Goal: Task Accomplishment & Management: Complete application form

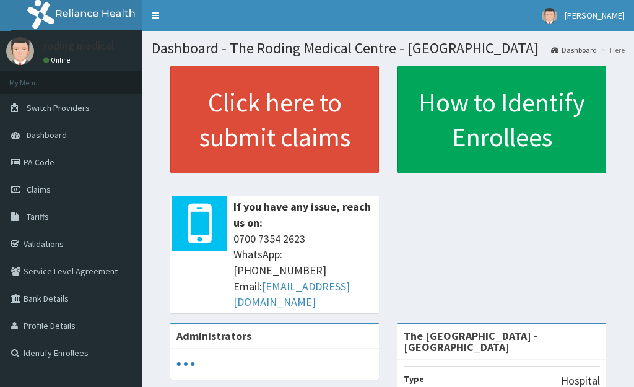
click at [44, 190] on span "Claims" at bounding box center [39, 189] width 24 height 11
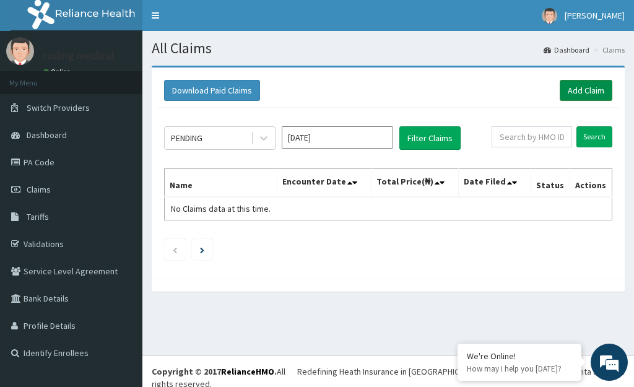
click at [572, 89] on link "Add Claim" at bounding box center [586, 90] width 53 height 21
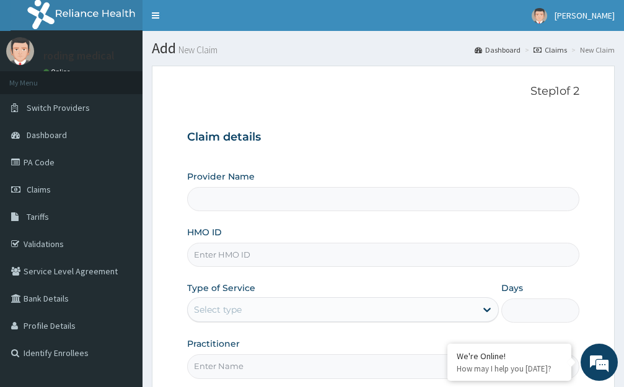
type input "The [GEOGRAPHIC_DATA] - [GEOGRAPHIC_DATA]"
click at [270, 255] on input "HMO ID" at bounding box center [383, 255] width 392 height 24
type input "k"
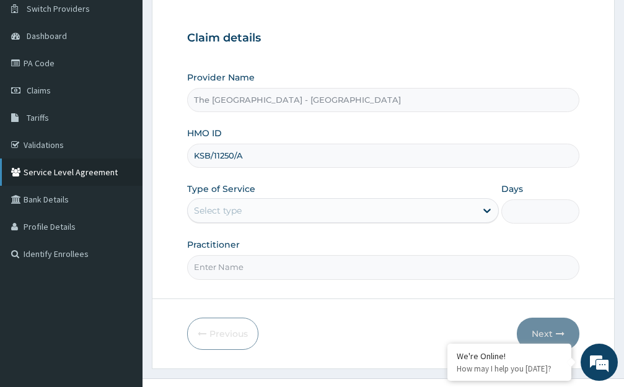
scroll to position [122, 0]
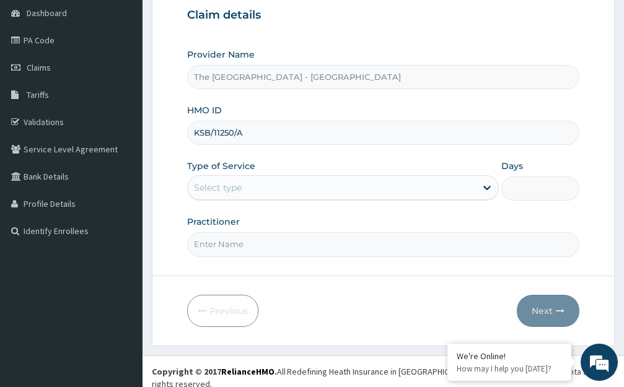
type input "KSB/11250/A"
click at [267, 192] on div "Select type" at bounding box center [332, 188] width 288 height 20
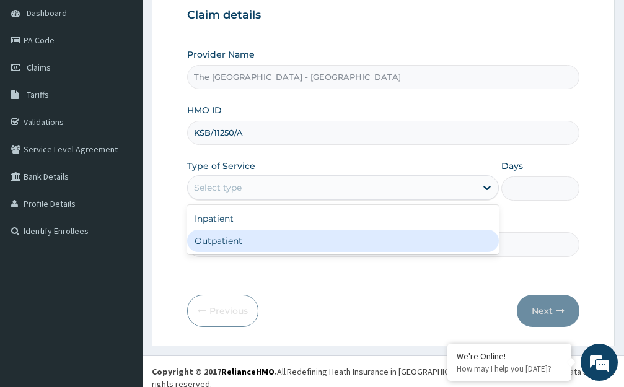
click at [222, 242] on div "Outpatient" at bounding box center [343, 241] width 312 height 22
type input "1"
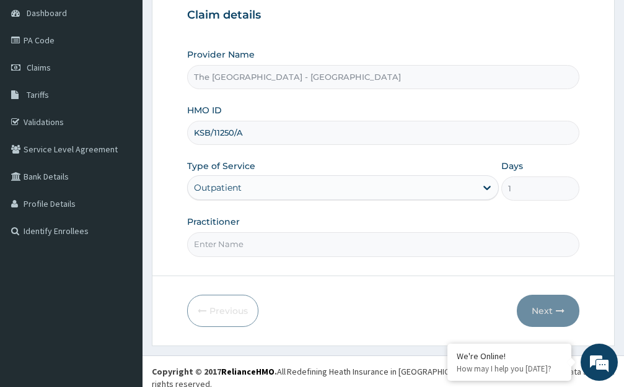
click at [261, 248] on input "Practitioner" at bounding box center [383, 244] width 392 height 24
type input "DR [PERSON_NAME]"
click at [543, 312] on button "Next" at bounding box center [548, 311] width 63 height 32
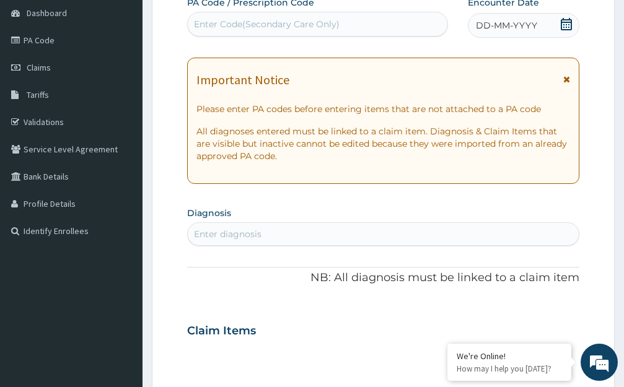
click at [496, 27] on span "DD-MM-YYYY" at bounding box center [506, 25] width 61 height 12
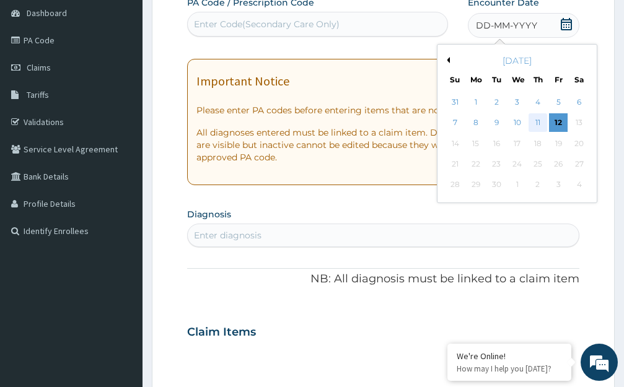
click at [538, 124] on div "11" at bounding box center [537, 123] width 19 height 19
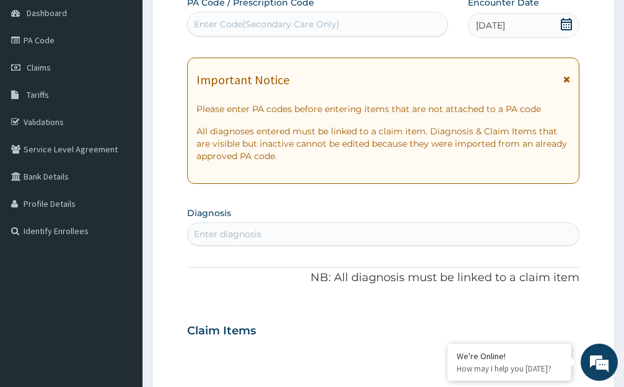
click at [288, 234] on div "Enter diagnosis" at bounding box center [383, 234] width 391 height 20
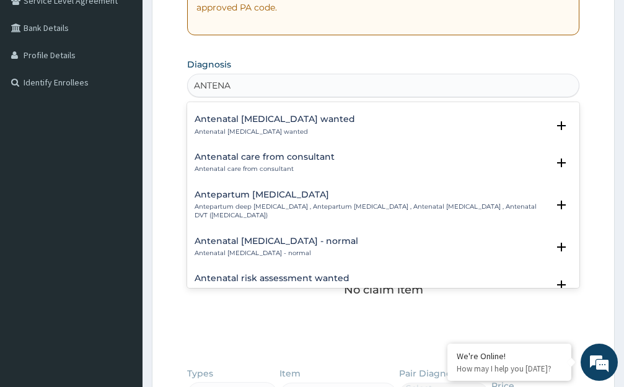
scroll to position [421, 0]
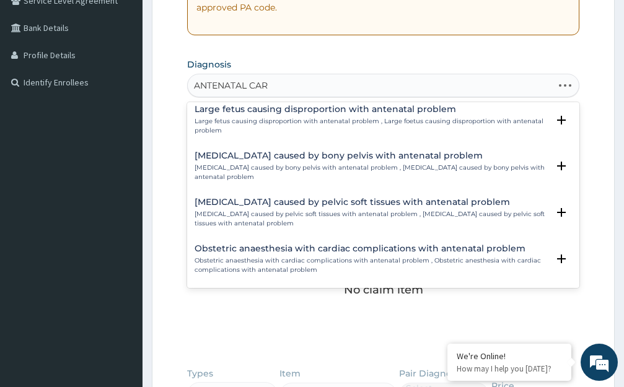
type input "ANTENATAL CARE"
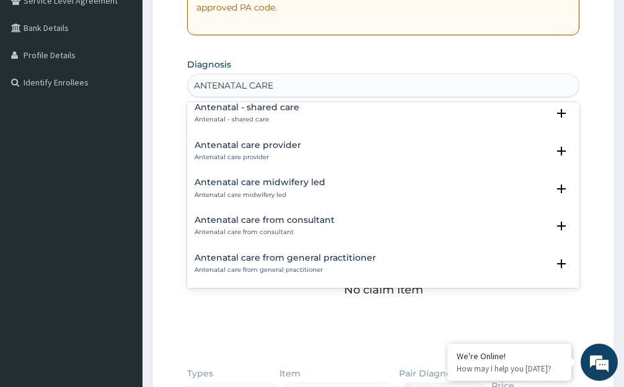
click at [219, 146] on h4 "Antenatal care provider" at bounding box center [247, 145] width 107 height 9
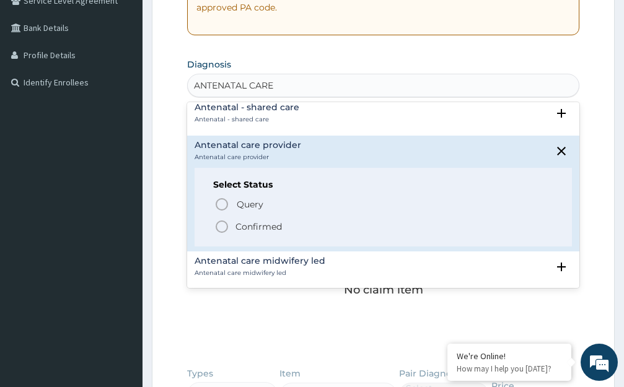
click at [222, 225] on icon "status option filled" at bounding box center [221, 226] width 15 height 15
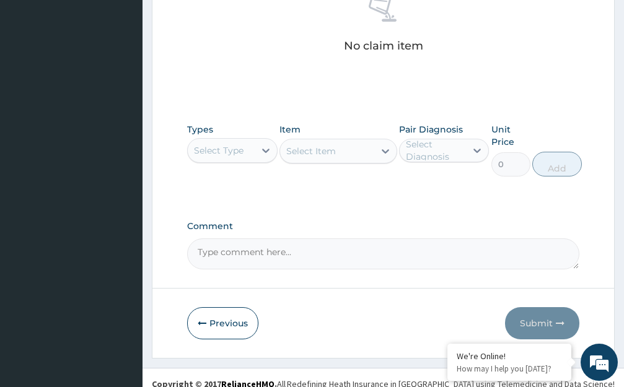
scroll to position [531, 0]
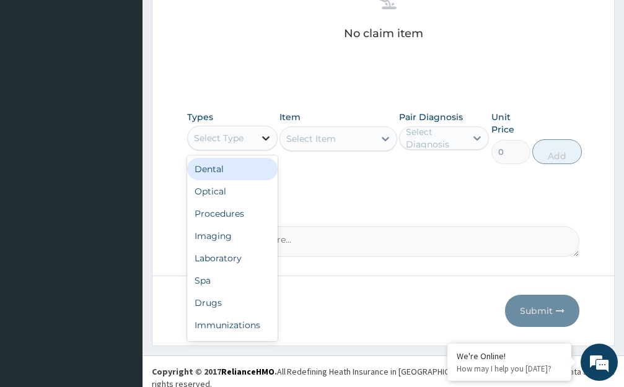
click at [266, 139] on icon at bounding box center [265, 138] width 7 height 4
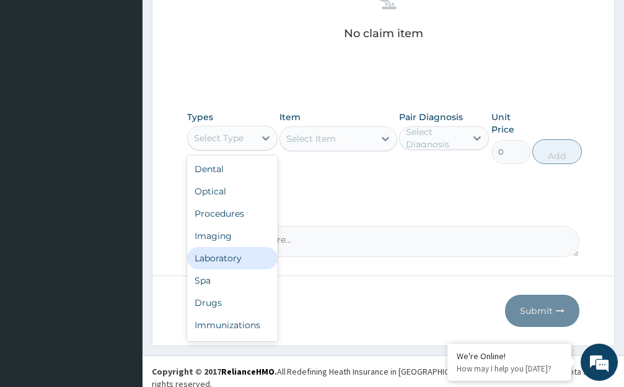
click at [208, 261] on div "Laboratory" at bounding box center [232, 258] width 90 height 22
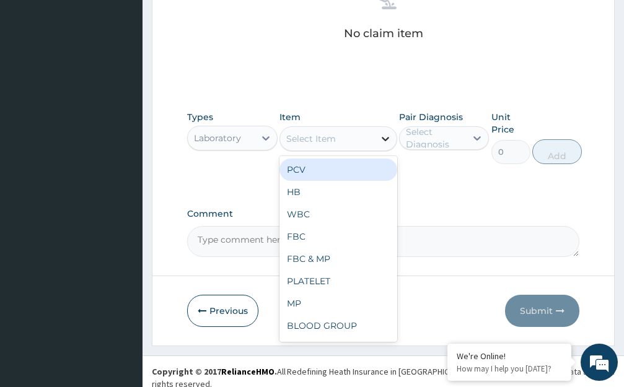
click at [383, 139] on icon at bounding box center [385, 139] width 7 height 4
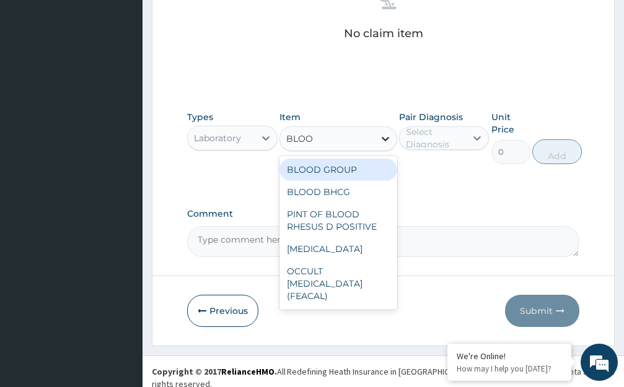
type input "BLOOD"
click at [304, 171] on div "BLOOD GROUP" at bounding box center [338, 170] width 118 height 22
type input "2280"
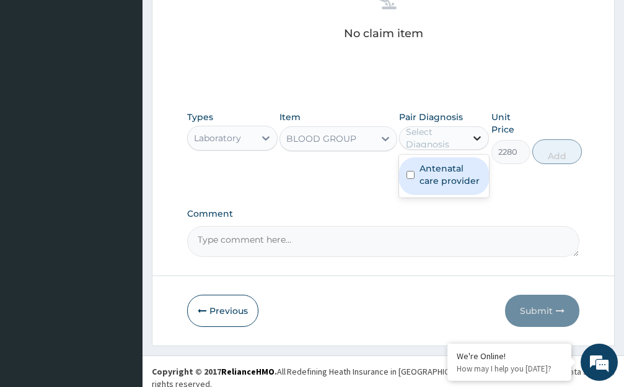
click at [478, 136] on icon at bounding box center [477, 138] width 12 height 12
click at [473, 173] on label "Antenatal care provider" at bounding box center [450, 174] width 63 height 25
checkbox input "true"
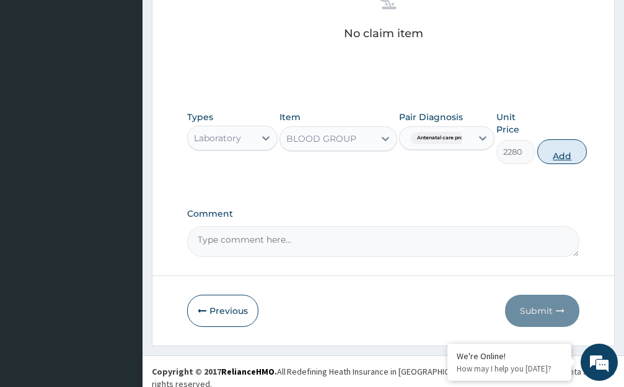
click at [567, 159] on button "Add" at bounding box center [562, 151] width 50 height 25
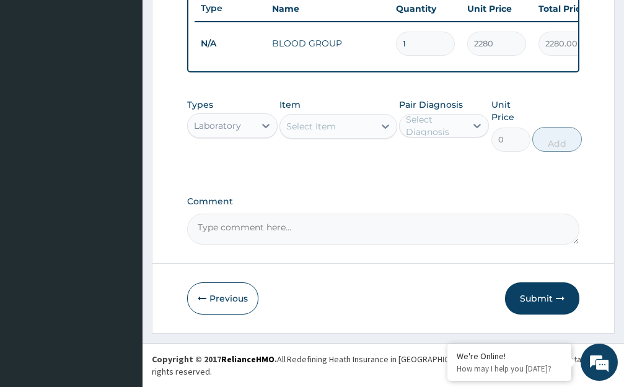
scroll to position [483, 0]
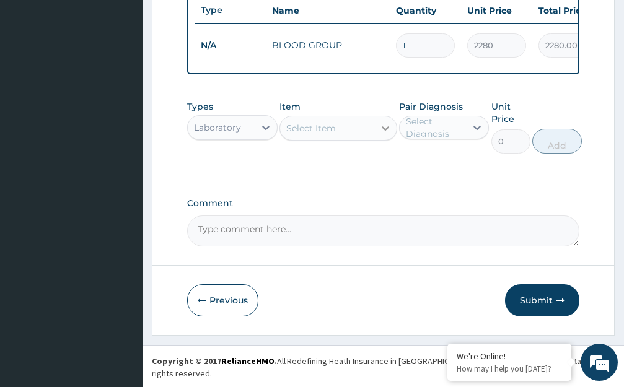
click at [386, 134] on icon at bounding box center [385, 128] width 12 height 12
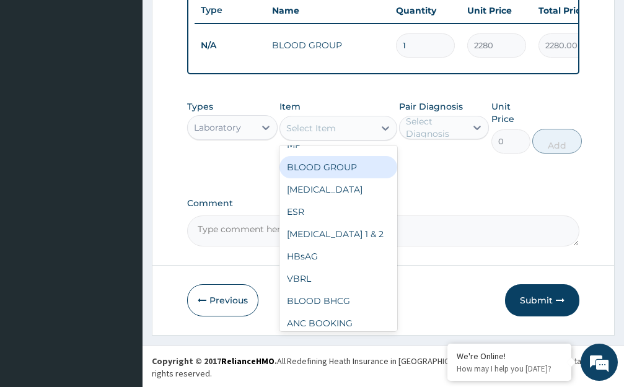
scroll to position [149, 0]
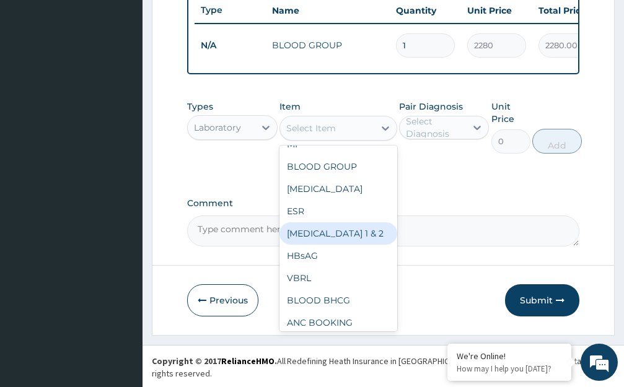
click at [298, 244] on div "HIV 1 & 2" at bounding box center [338, 233] width 118 height 22
type input "7320"
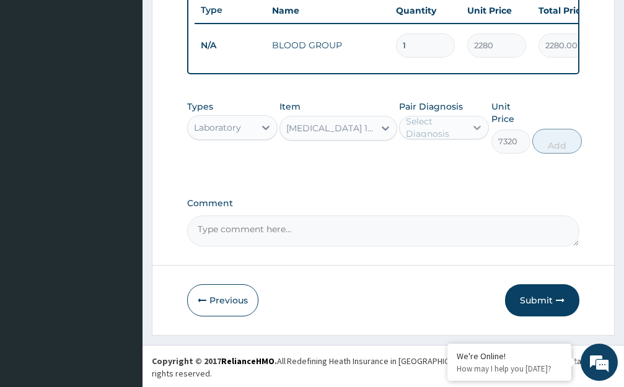
click at [476, 134] on icon at bounding box center [477, 127] width 12 height 12
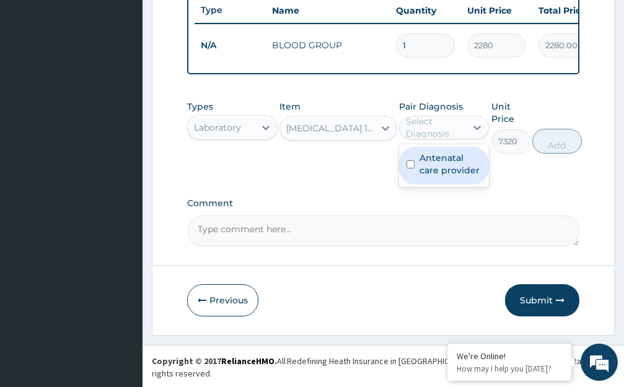
click at [471, 170] on label "Antenatal care provider" at bounding box center [450, 164] width 63 height 25
checkbox input "true"
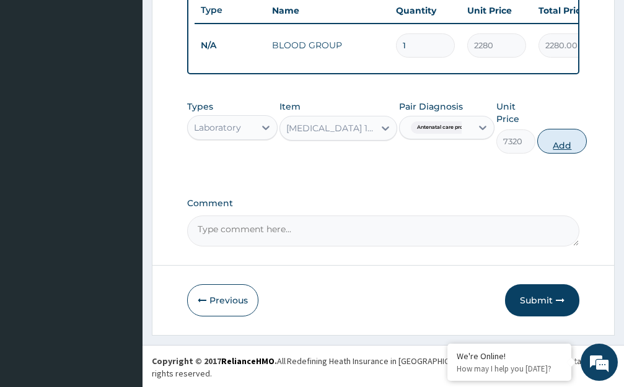
click at [558, 154] on button "Add" at bounding box center [562, 141] width 50 height 25
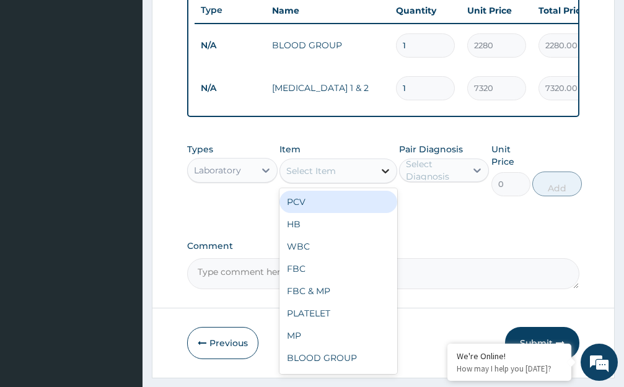
click at [386, 173] on icon at bounding box center [385, 171] width 7 height 4
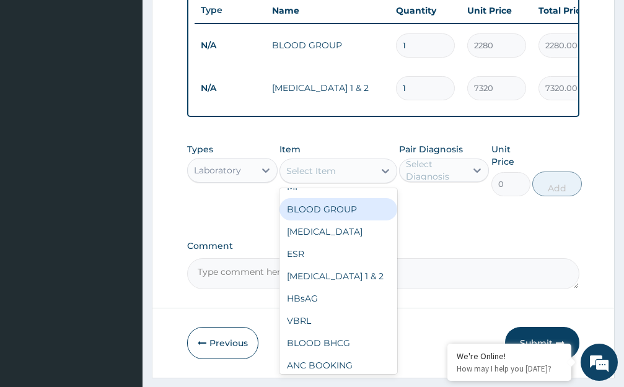
scroll to position [173, 0]
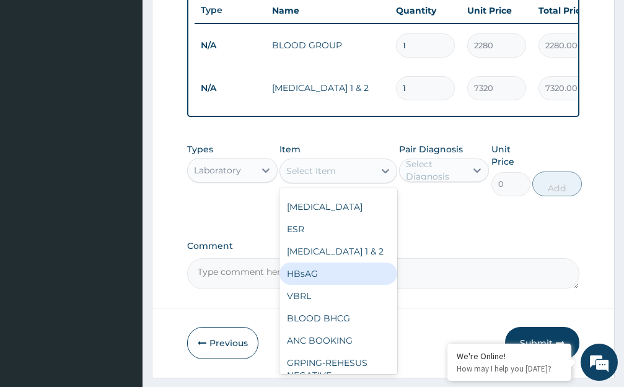
click at [304, 281] on div "HBsAG" at bounding box center [338, 274] width 118 height 22
type input "3678"
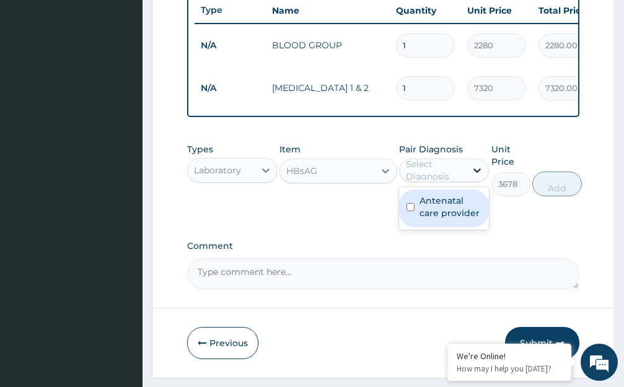
click at [477, 177] on icon at bounding box center [477, 170] width 12 height 12
click at [477, 214] on label "Antenatal care provider" at bounding box center [450, 206] width 63 height 25
checkbox input "true"
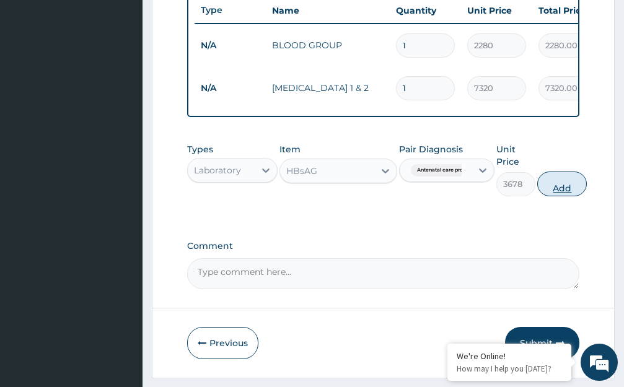
click at [559, 196] on button "Add" at bounding box center [562, 184] width 50 height 25
type input "0"
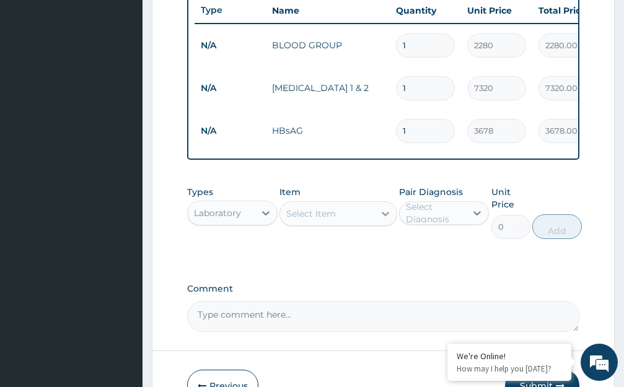
click at [385, 216] on icon at bounding box center [385, 214] width 7 height 4
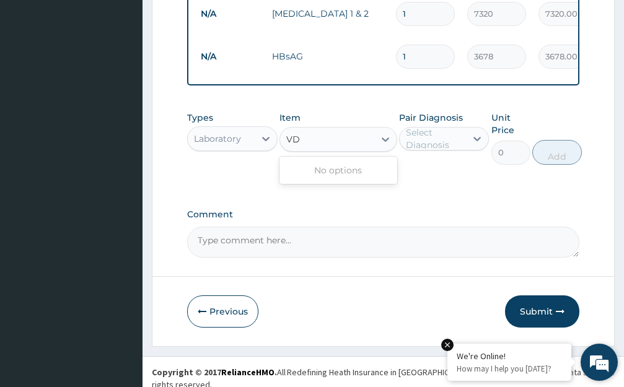
scroll to position [0, 0]
type input "V"
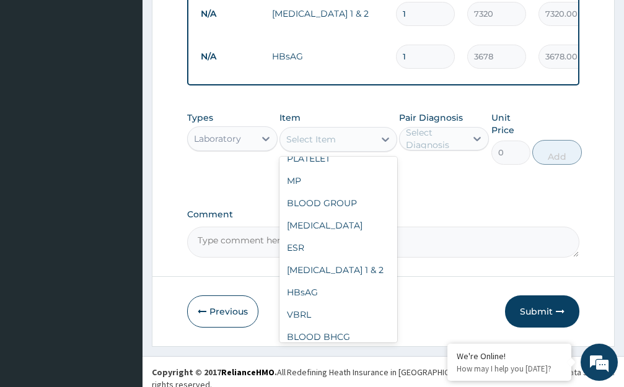
scroll to position [124, 0]
click at [299, 325] on div "VBRL" at bounding box center [338, 314] width 118 height 22
type input "3678"
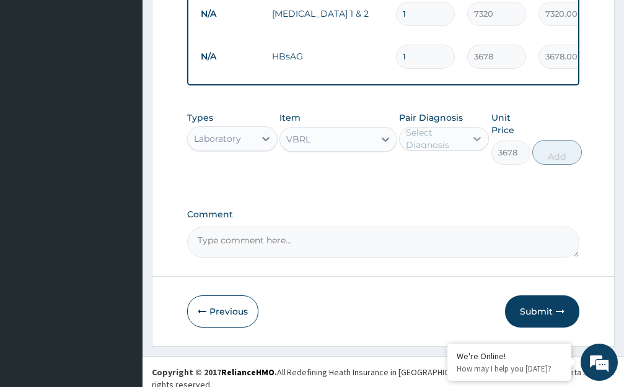
click at [477, 141] on icon at bounding box center [477, 139] width 7 height 4
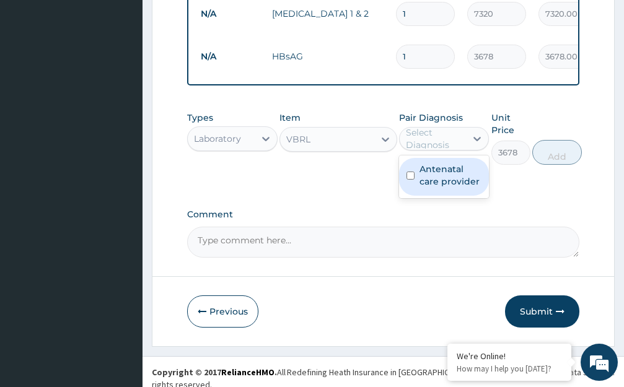
click at [475, 185] on label "Antenatal care provider" at bounding box center [450, 175] width 63 height 25
checkbox input "true"
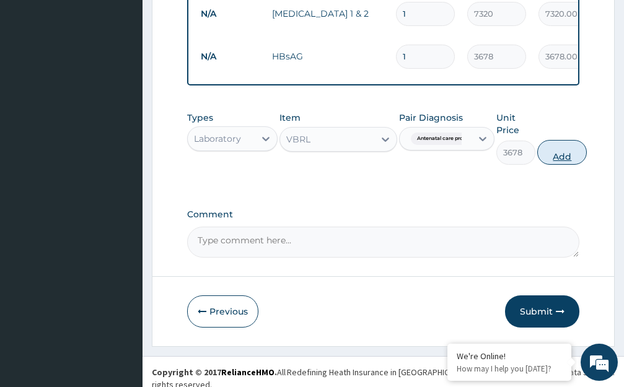
click at [562, 165] on button "Add" at bounding box center [562, 152] width 50 height 25
type input "0"
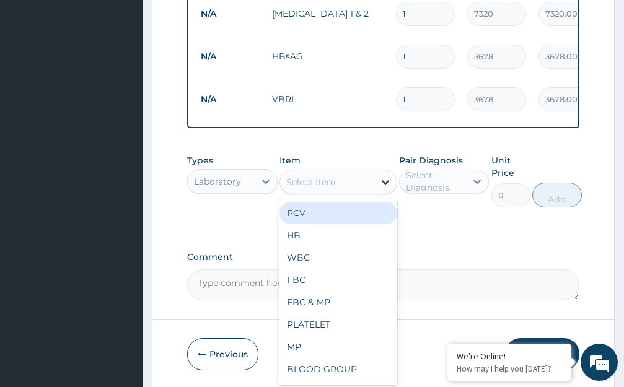
click at [385, 188] on icon at bounding box center [385, 182] width 12 height 12
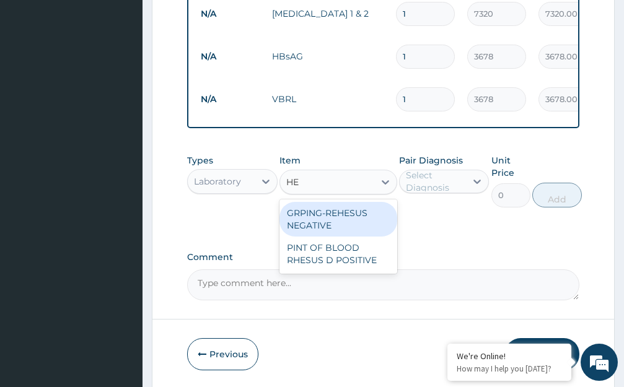
scroll to position [0, 0]
type input "H"
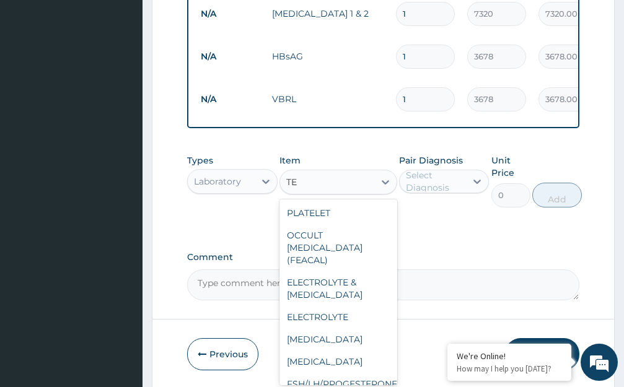
type input "T"
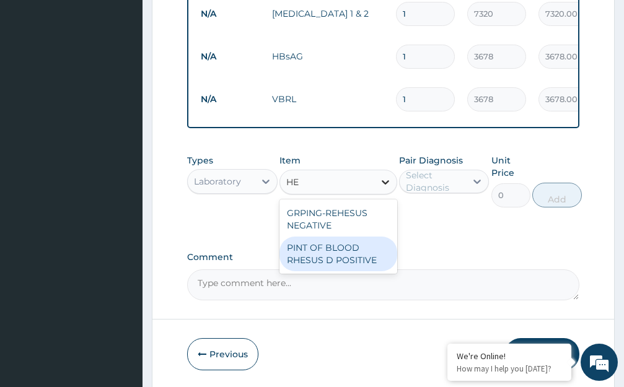
type input "H"
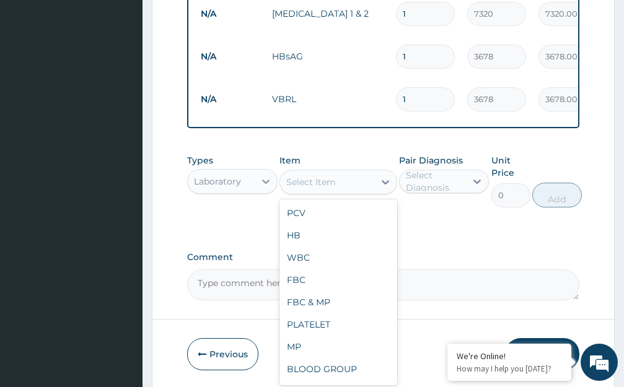
click at [263, 184] on icon at bounding box center [265, 182] width 7 height 4
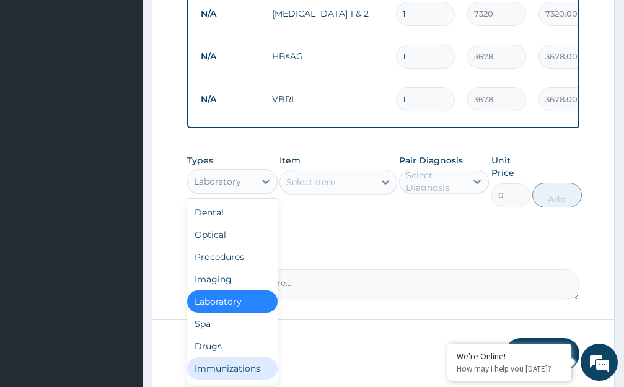
click at [240, 378] on div "Immunizations" at bounding box center [232, 368] width 90 height 22
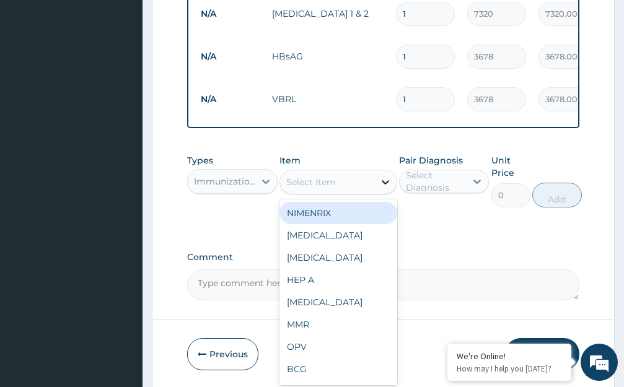
click at [385, 185] on icon at bounding box center [385, 182] width 7 height 4
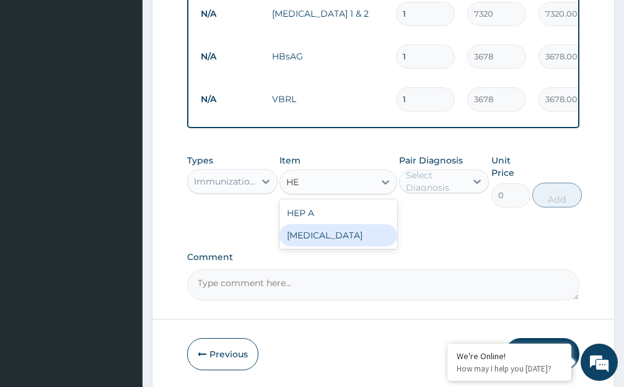
type input "H"
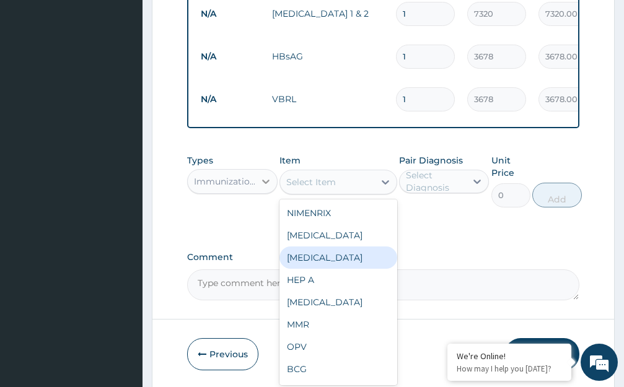
click at [268, 184] on icon at bounding box center [265, 182] width 7 height 4
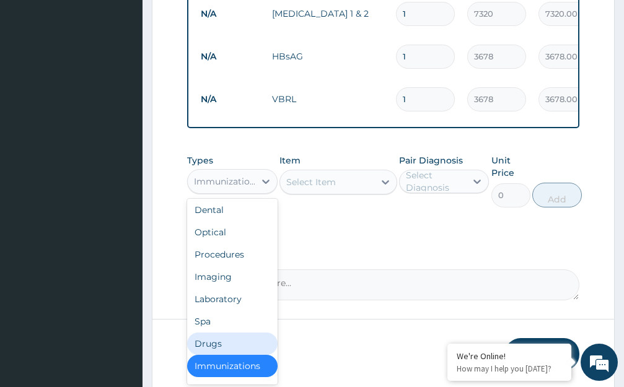
scroll to position [42, 0]
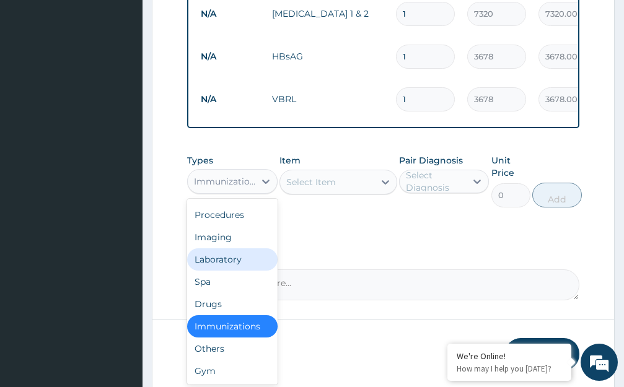
click at [238, 271] on div "Laboratory" at bounding box center [232, 259] width 90 height 22
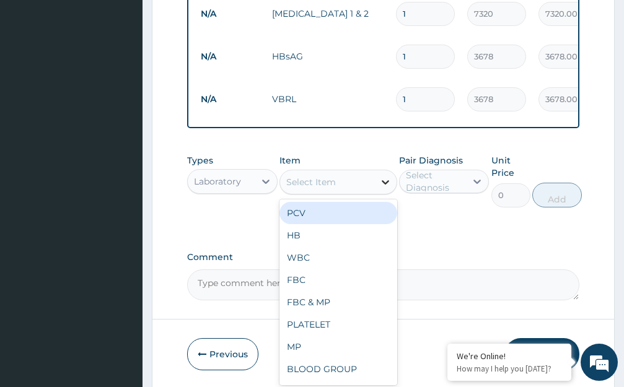
click at [387, 188] on icon at bounding box center [385, 182] width 12 height 12
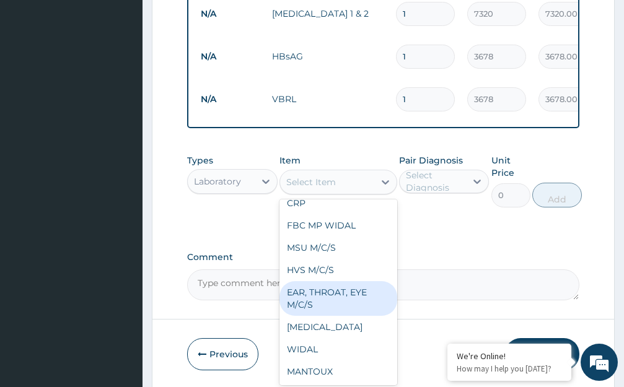
scroll to position [392, 0]
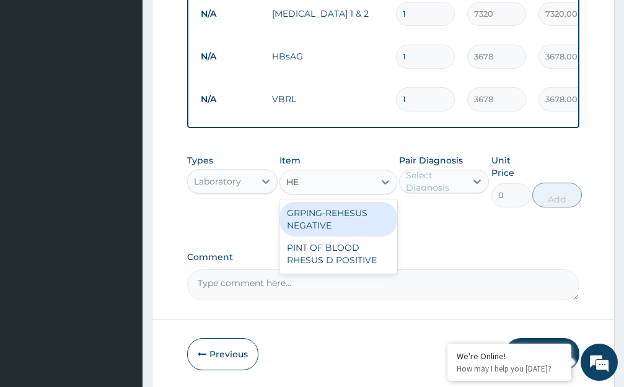
type input "H"
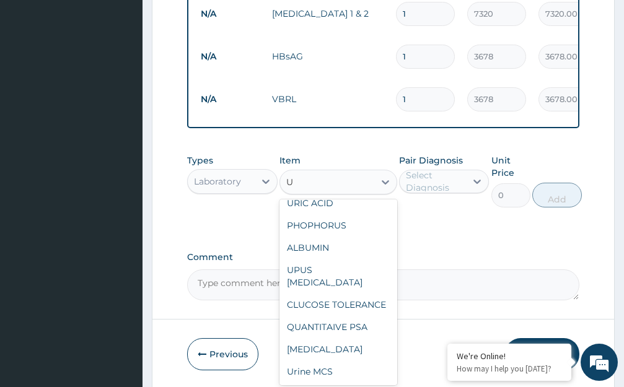
scroll to position [374, 0]
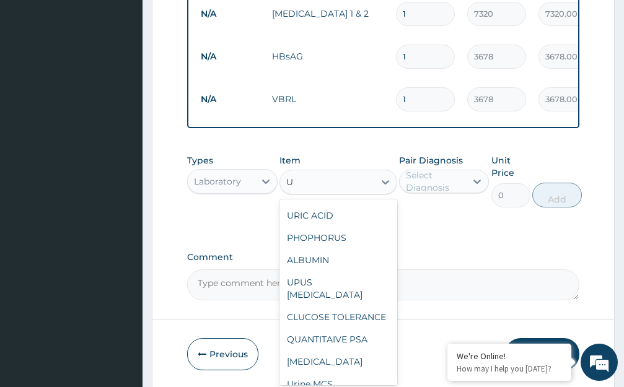
type input "UR"
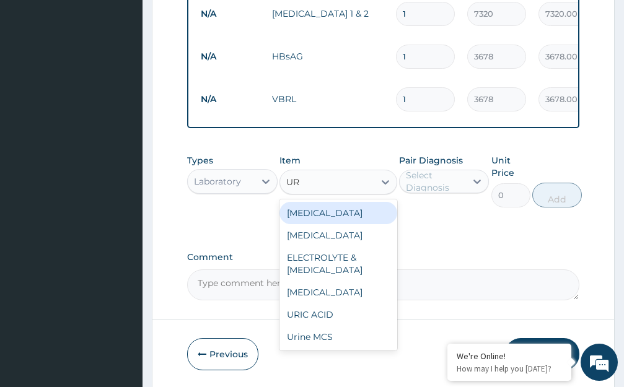
scroll to position [0, 0]
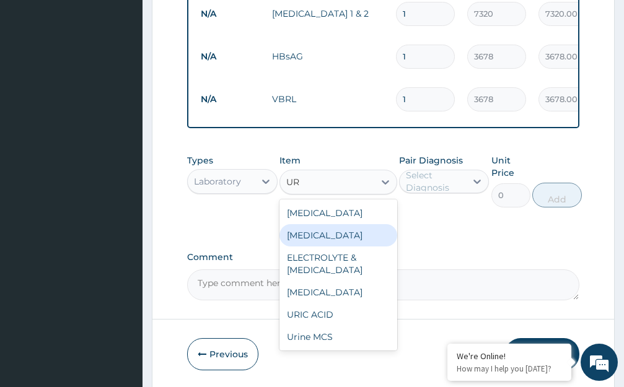
click at [312, 245] on div "URINALYSIS" at bounding box center [338, 235] width 118 height 22
type input "1872"
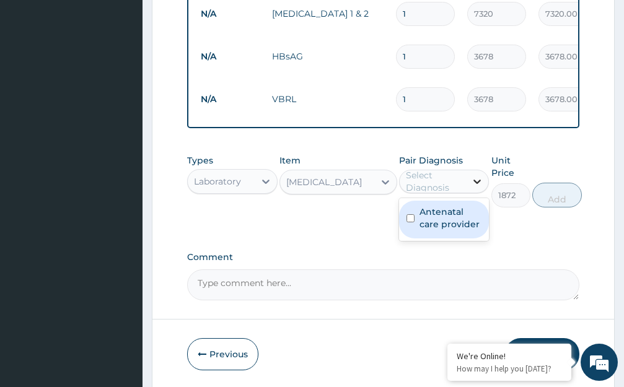
click at [474, 184] on icon at bounding box center [477, 182] width 7 height 4
click at [472, 226] on label "Antenatal care provider" at bounding box center [450, 218] width 63 height 25
checkbox input "true"
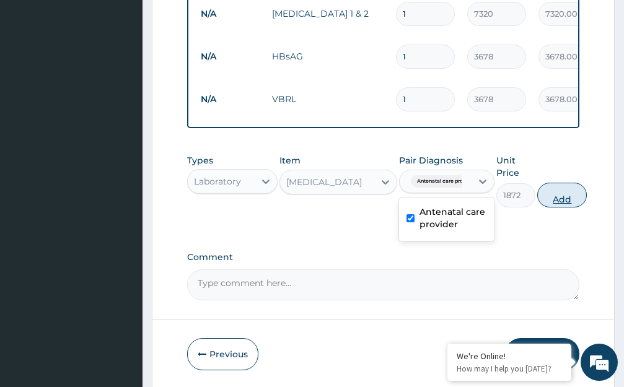
click at [560, 208] on button "Add" at bounding box center [562, 195] width 50 height 25
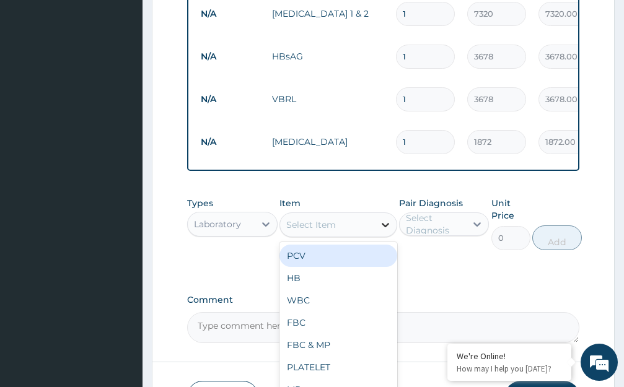
click at [385, 227] on icon at bounding box center [385, 225] width 7 height 4
click at [350, 267] on div "PCV" at bounding box center [338, 256] width 118 height 22
type input "1872"
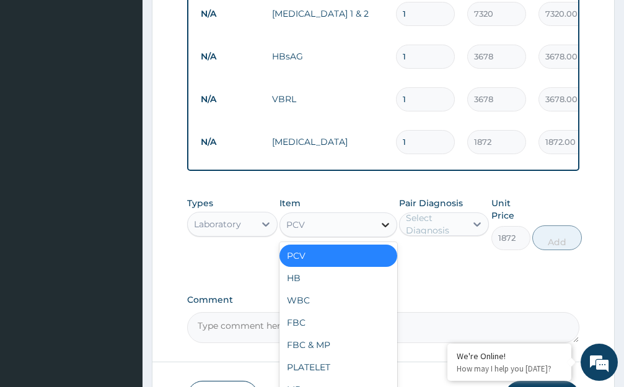
click at [386, 231] on icon at bounding box center [385, 225] width 12 height 12
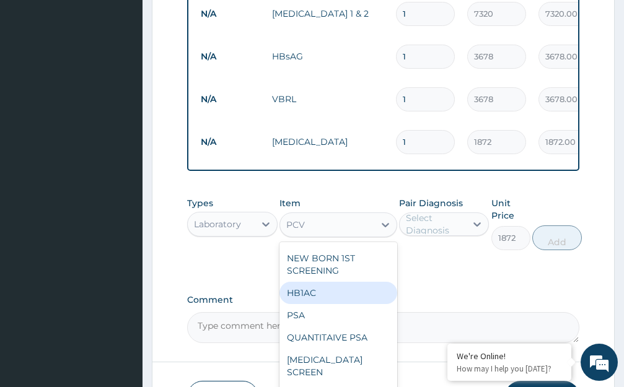
scroll to position [1507, 0]
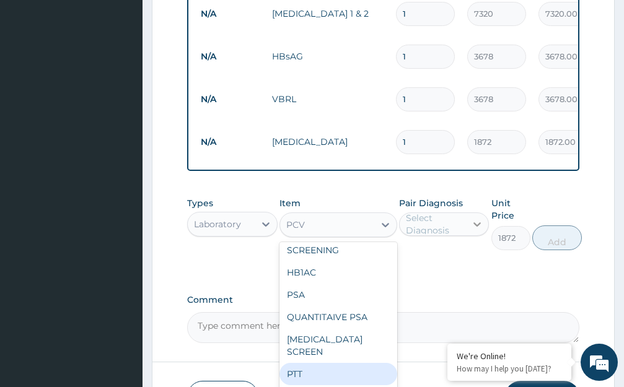
click at [479, 230] on icon at bounding box center [477, 224] width 12 height 12
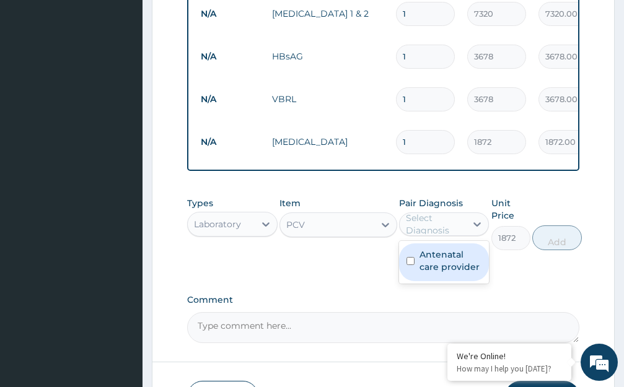
click at [456, 271] on label "Antenatal care provider" at bounding box center [450, 260] width 63 height 25
checkbox input "true"
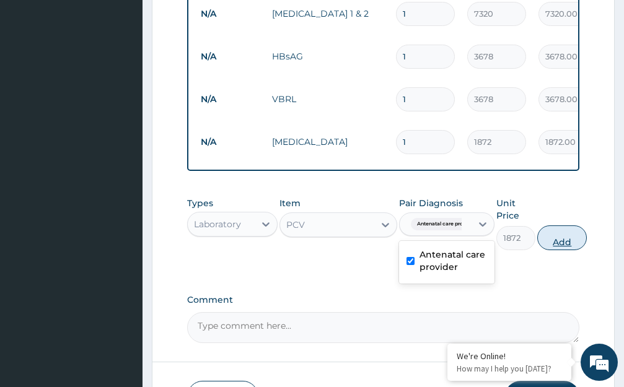
click at [551, 250] on button "Add" at bounding box center [562, 237] width 50 height 25
type input "0"
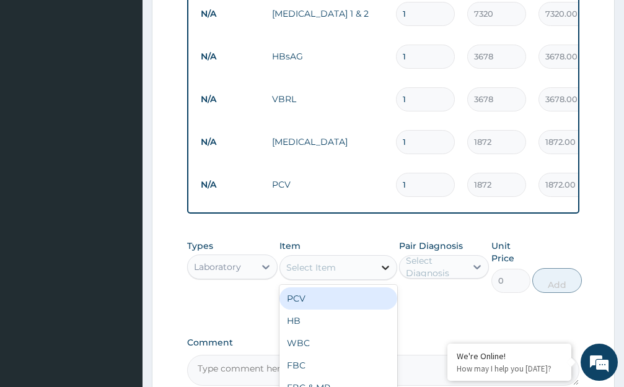
click at [387, 274] on icon at bounding box center [385, 267] width 12 height 12
type input "PTT"
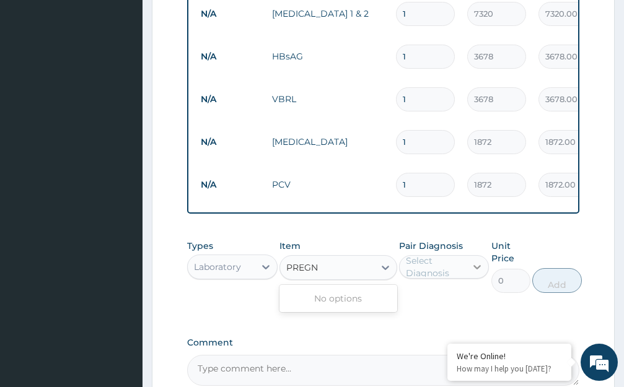
type input "PREGNA"
click at [387, 274] on icon at bounding box center [385, 267] width 12 height 12
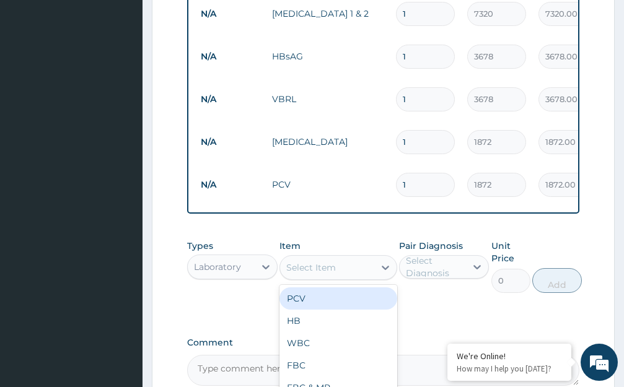
click at [321, 271] on div "Select Item" at bounding box center [327, 268] width 94 height 20
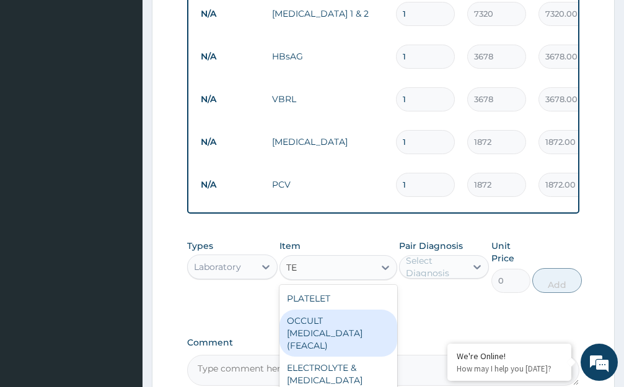
type input "T"
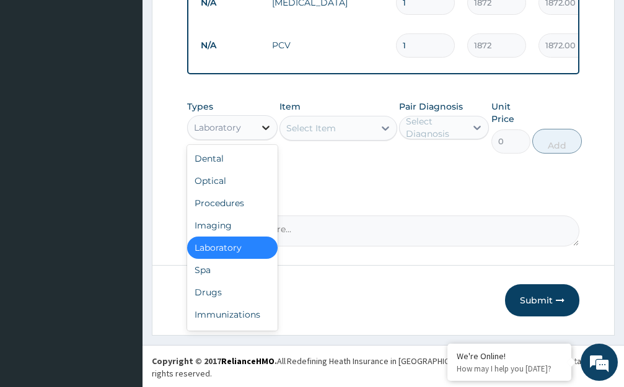
click at [267, 134] on icon at bounding box center [266, 127] width 12 height 12
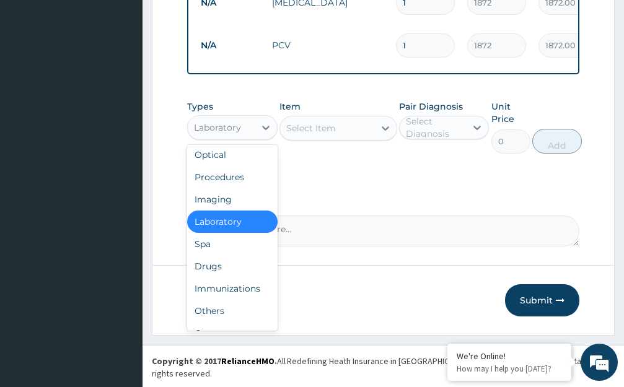
scroll to position [42, 0]
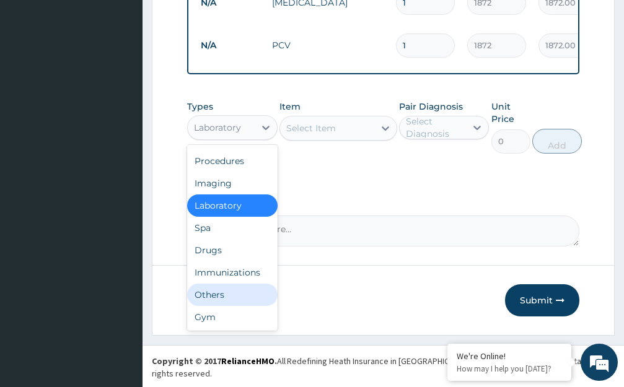
click at [224, 306] on div "Others" at bounding box center [232, 295] width 90 height 22
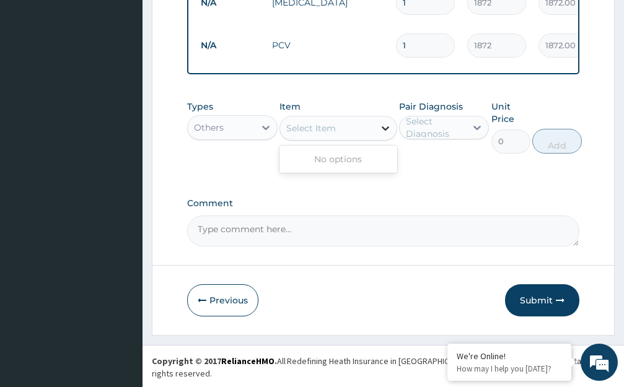
click at [385, 134] on icon at bounding box center [385, 128] width 12 height 12
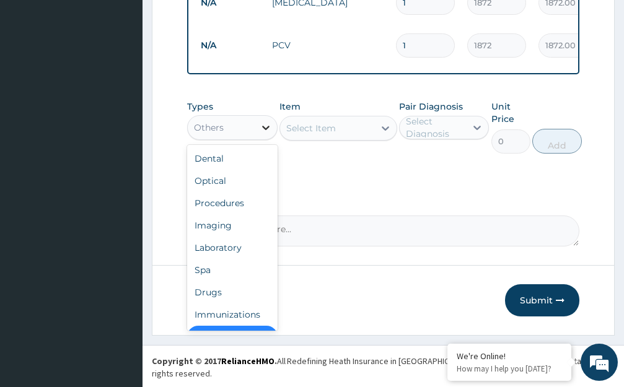
click at [263, 130] on icon at bounding box center [265, 128] width 7 height 4
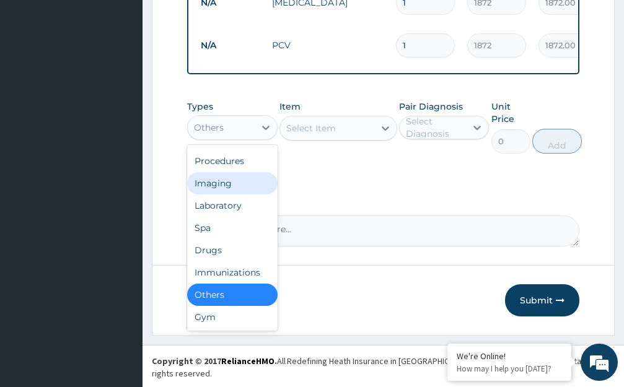
click at [227, 194] on div "Imaging" at bounding box center [232, 183] width 90 height 22
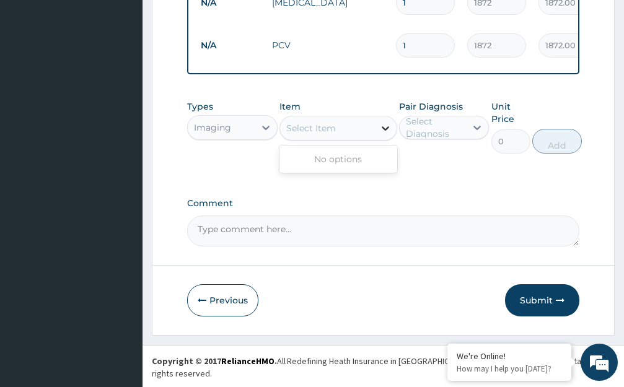
click at [382, 134] on icon at bounding box center [385, 128] width 12 height 12
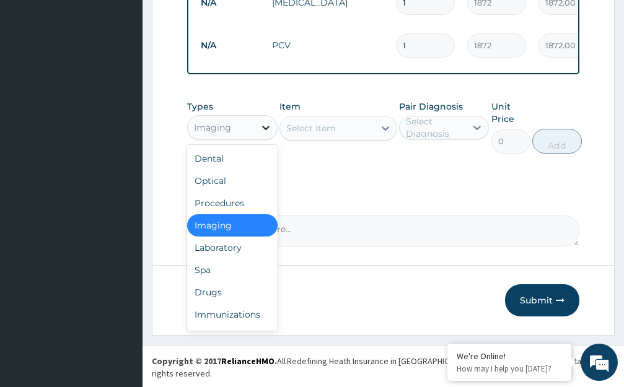
click at [263, 134] on icon at bounding box center [266, 127] width 12 height 12
click at [238, 214] on div "Procedures" at bounding box center [232, 203] width 90 height 22
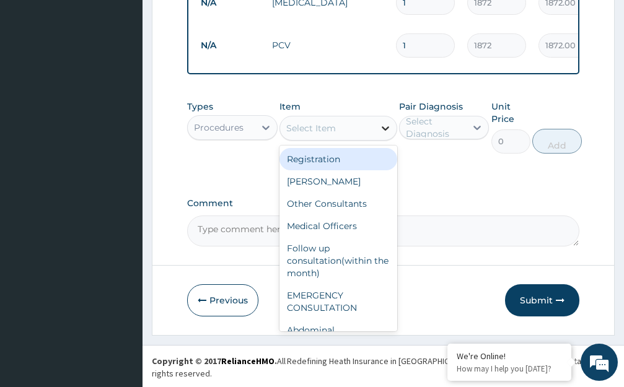
click at [383, 134] on icon at bounding box center [385, 128] width 12 height 12
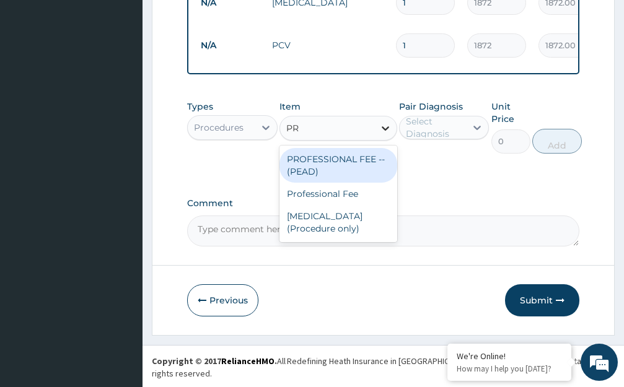
type input "P"
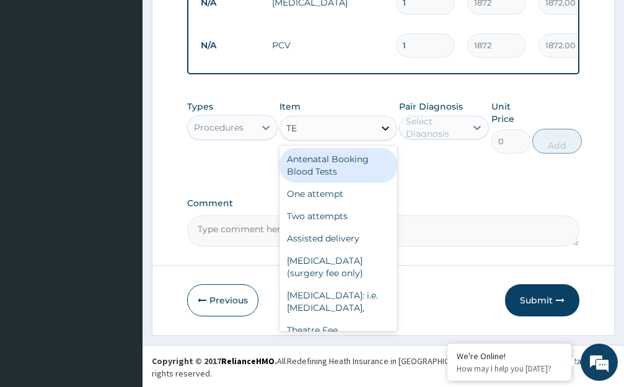
type input "T"
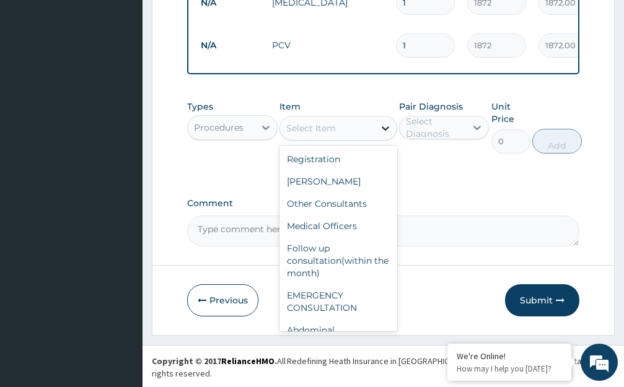
type input "T"
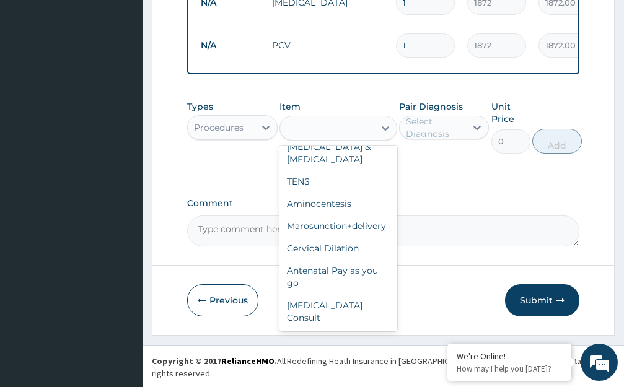
scroll to position [1889, 0]
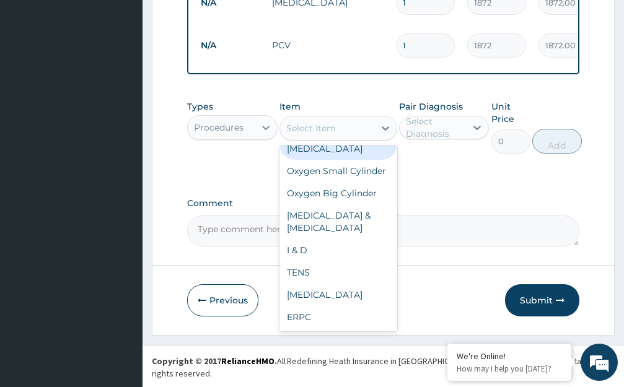
click at [263, 134] on icon at bounding box center [266, 127] width 12 height 12
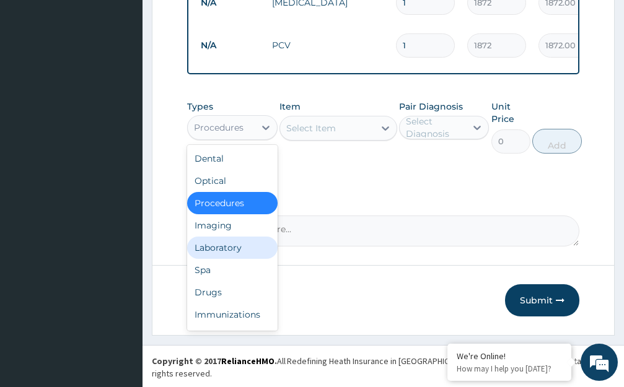
click at [224, 259] on div "Laboratory" at bounding box center [232, 248] width 90 height 22
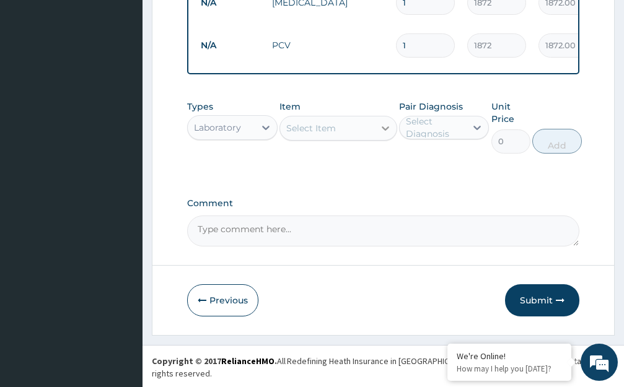
click at [386, 134] on icon at bounding box center [385, 128] width 12 height 12
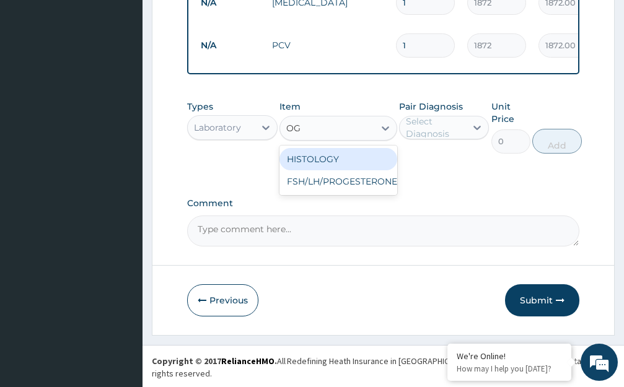
type input "O"
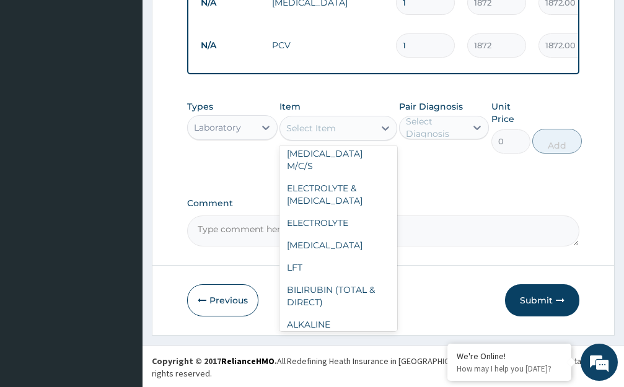
scroll to position [1351, 0]
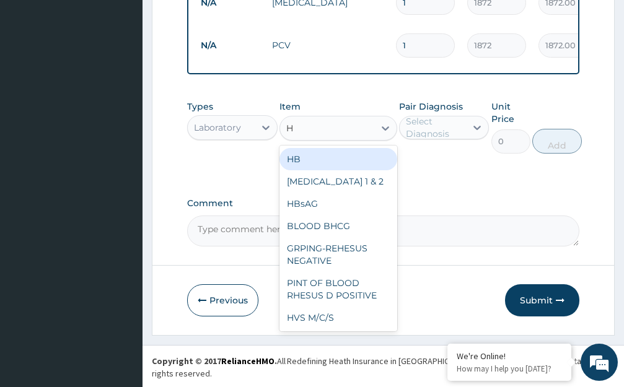
type input "HC"
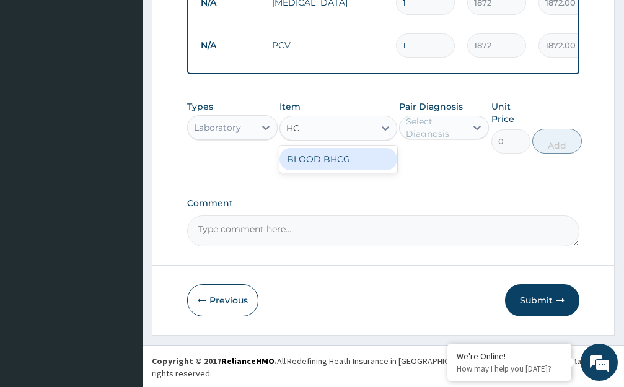
click at [312, 167] on div "BLOOD BHCG" at bounding box center [338, 159] width 118 height 22
type input "7320"
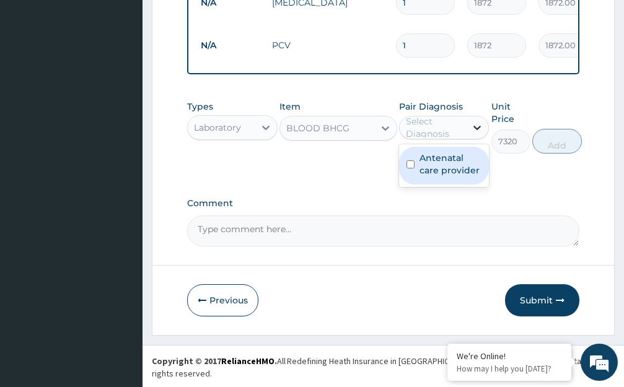
click at [479, 134] on icon at bounding box center [477, 127] width 12 height 12
click at [474, 169] on label "Antenatal care provider" at bounding box center [450, 164] width 63 height 25
checkbox input "true"
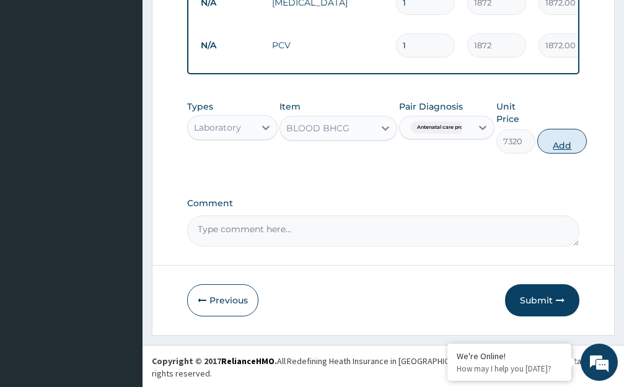
click at [564, 154] on button "Add" at bounding box center [562, 141] width 50 height 25
type input "0"
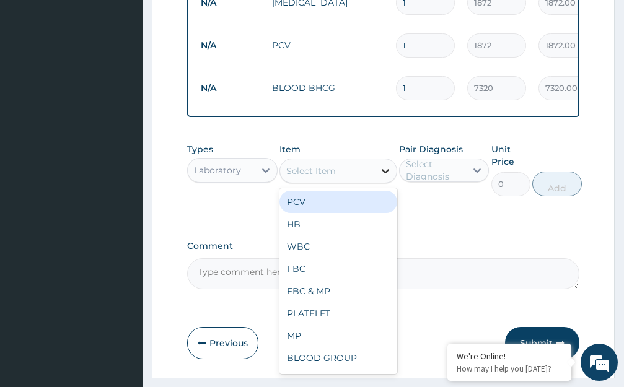
click at [385, 177] on icon at bounding box center [385, 171] width 12 height 12
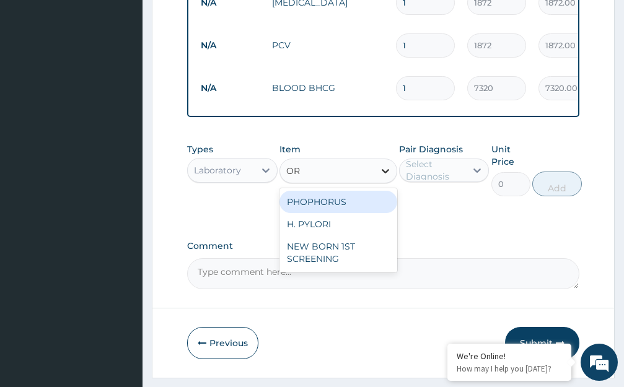
type input "O"
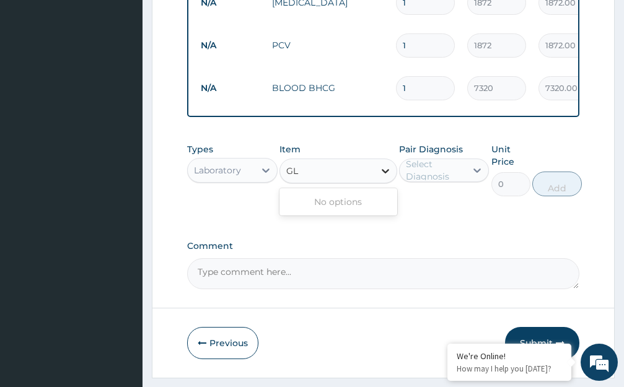
type input "G"
type input "O"
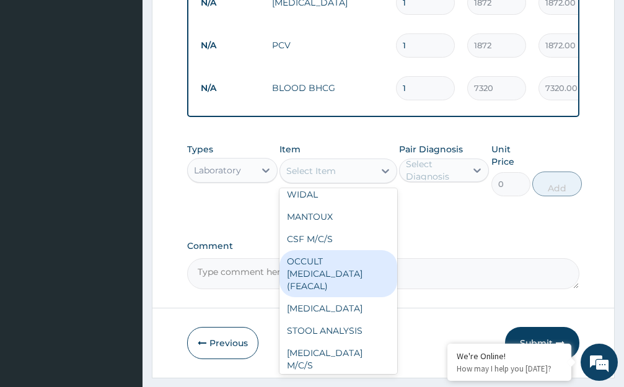
scroll to position [619, 0]
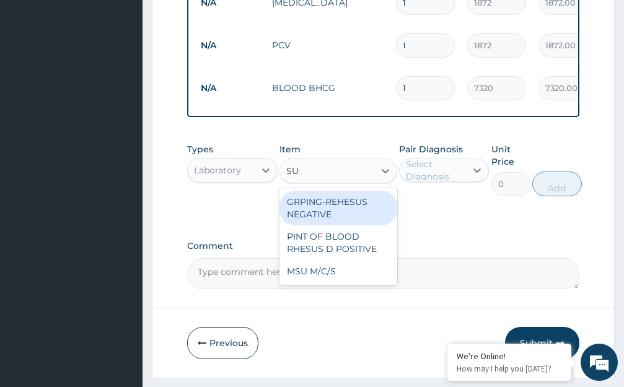
type input "S"
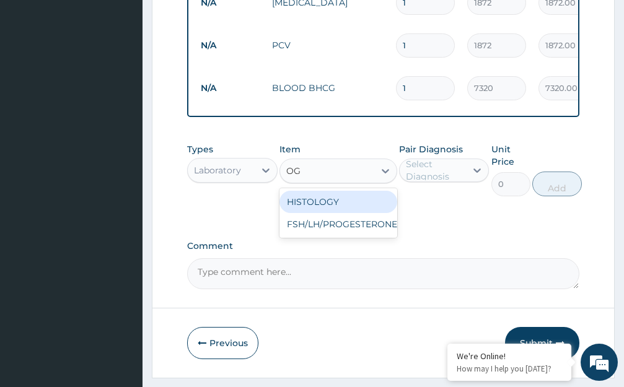
type input "O"
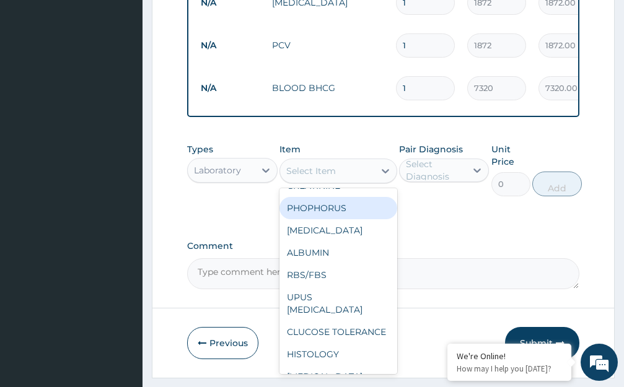
scroll to position [1053, 0]
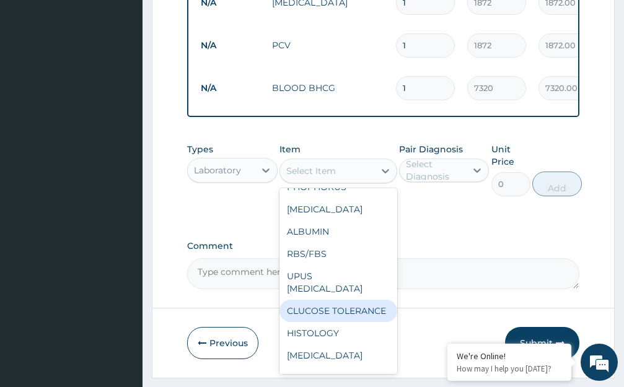
click at [317, 300] on div "CLUCOSE TOLERANCE" at bounding box center [338, 311] width 118 height 22
type input "19500"
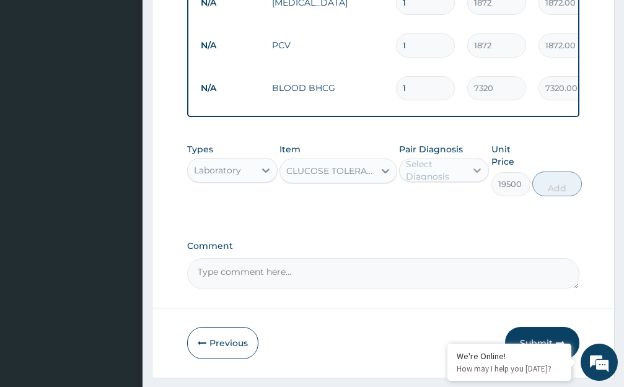
click at [477, 173] on icon at bounding box center [477, 170] width 7 height 4
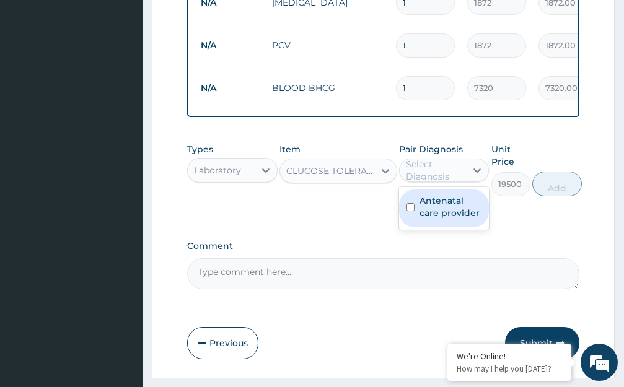
click at [472, 212] on label "Antenatal care provider" at bounding box center [450, 206] width 63 height 25
checkbox input "true"
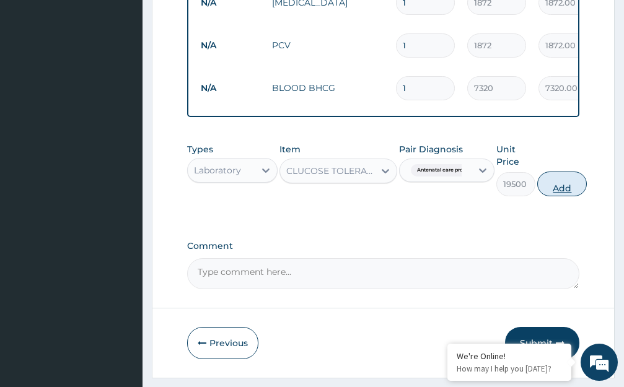
click at [566, 196] on button "Add" at bounding box center [562, 184] width 50 height 25
type input "0"
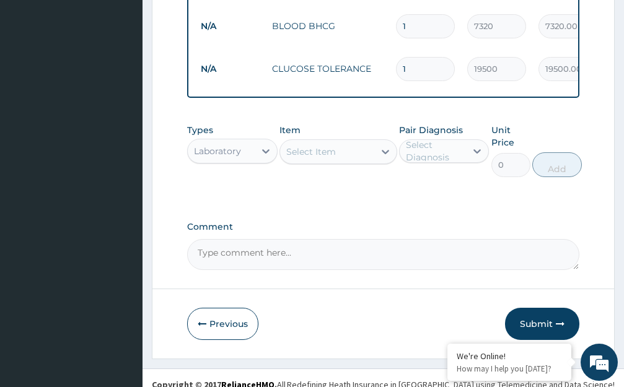
scroll to position [782, 0]
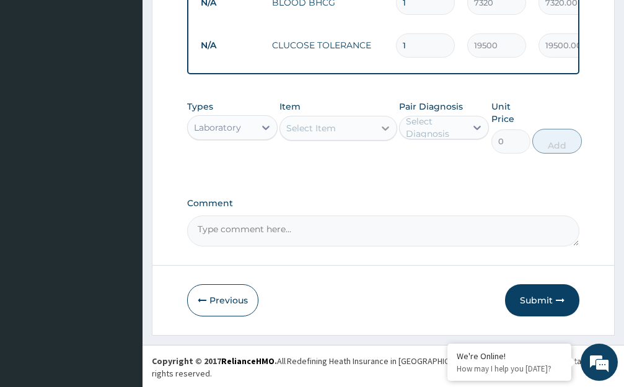
click at [385, 134] on icon at bounding box center [385, 128] width 12 height 12
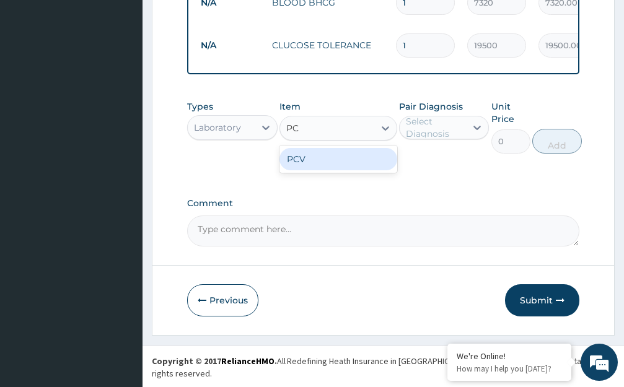
type input "P"
type input "N"
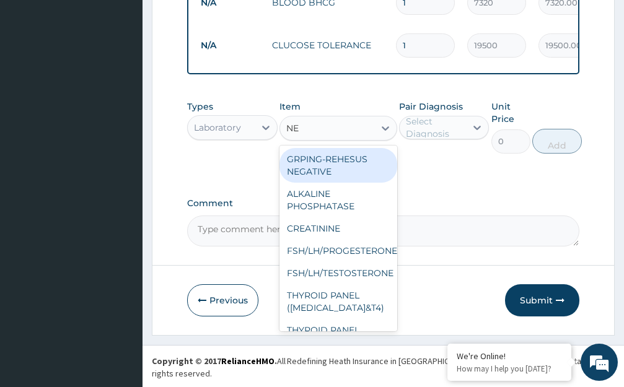
type input "N"
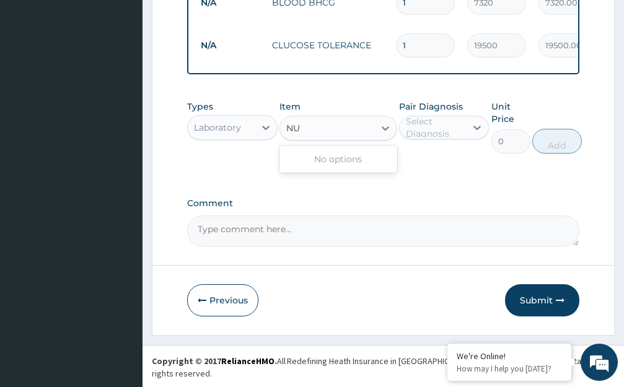
type input "N"
type input "PC"
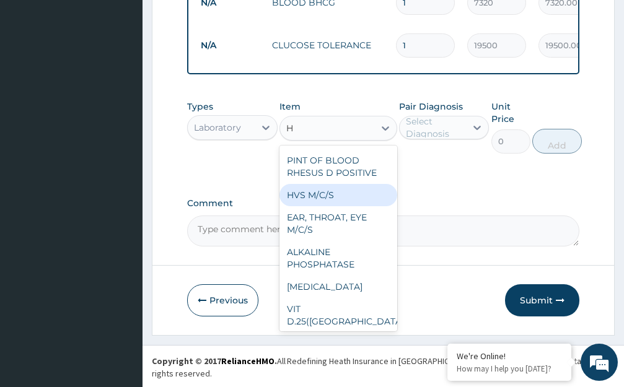
scroll to position [124, 0]
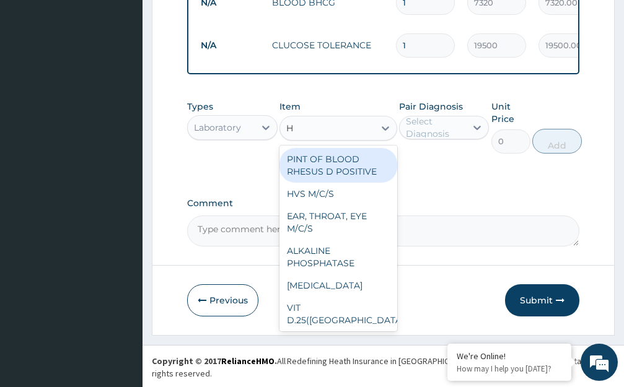
type input "H"
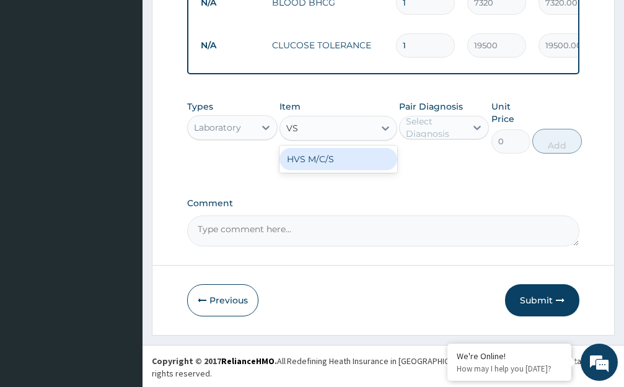
type input "V"
type input "C"
type input "H"
type input "C"
type input "H"
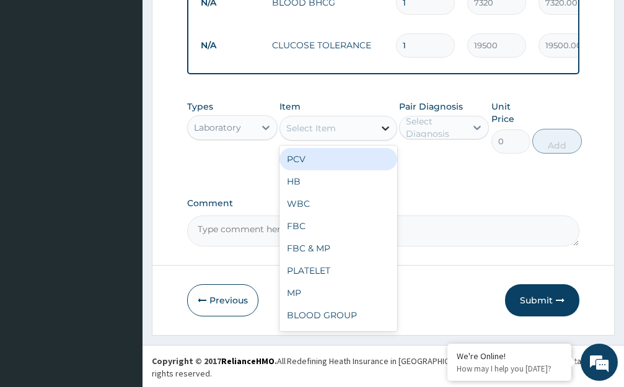
click at [380, 134] on icon at bounding box center [385, 128] width 12 height 12
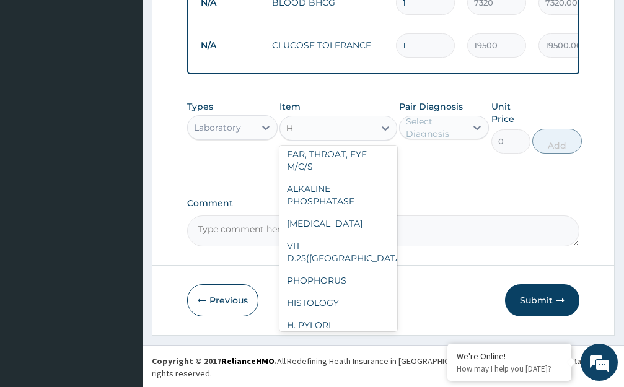
scroll to position [0, 0]
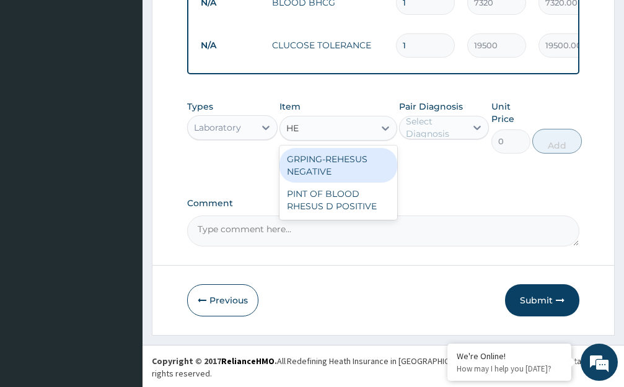
type input "H"
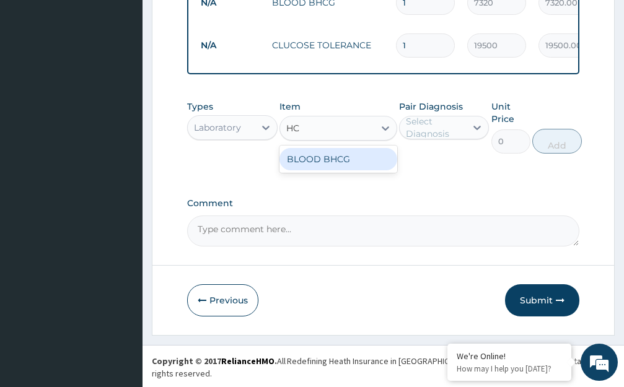
type input "H"
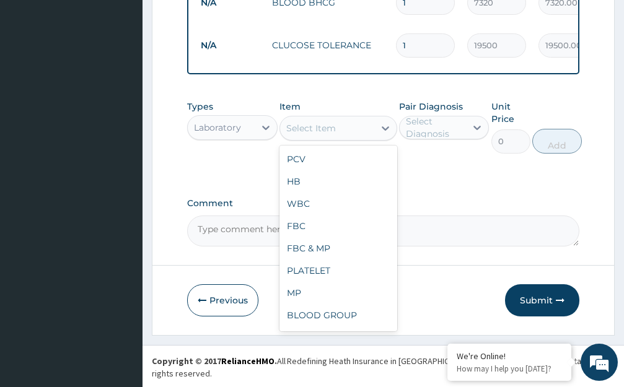
type input "A"
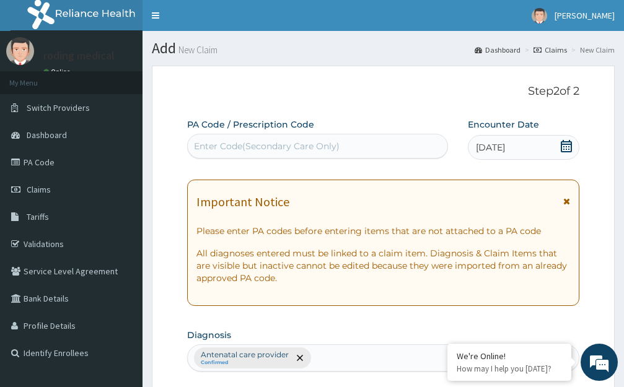
type input "H"
click at [248, 141] on div "Enter Code(Secondary Care Only)" at bounding box center [267, 146] width 146 height 12
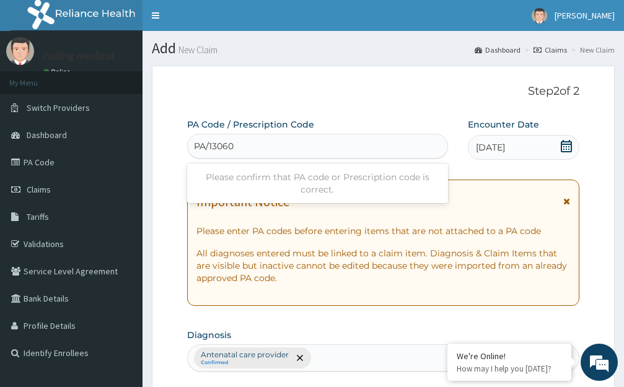
type input "PA/13060A"
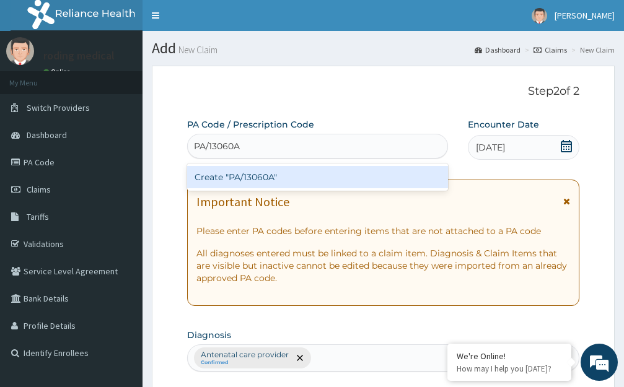
click at [243, 179] on div "Create "PA/13060A"" at bounding box center [317, 177] width 261 height 22
